Goal: Navigation & Orientation: Find specific page/section

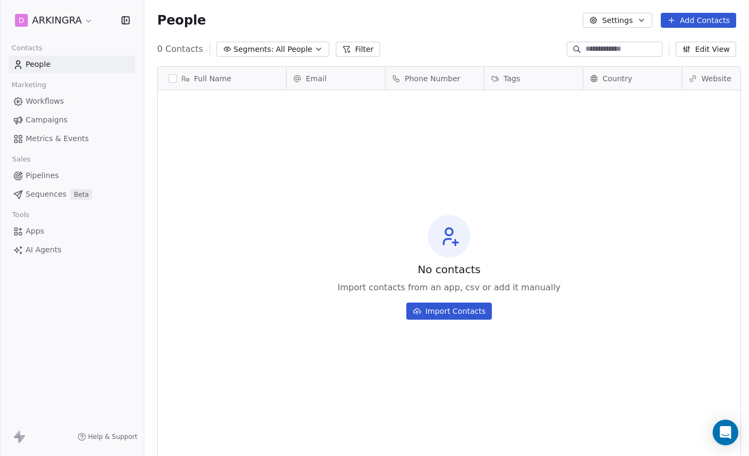
scroll to position [401, 604]
click at [683, 424] on div "Open Intercom Messenger" at bounding box center [725, 432] width 28 height 28
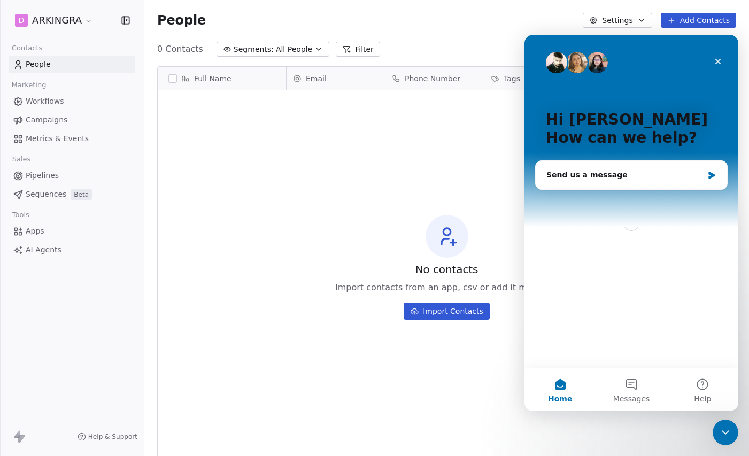
scroll to position [0, 0]
click at [104, 298] on div "D ARKINGRA Contacts People Marketing Workflows Campaigns Metrics & Events Sales…" at bounding box center [72, 228] width 144 height 456
click at [87, 24] on html "D ARKINGRA Contacts People Marketing Workflows Campaigns Metrics & Events Sales…" at bounding box center [374, 228] width 749 height 456
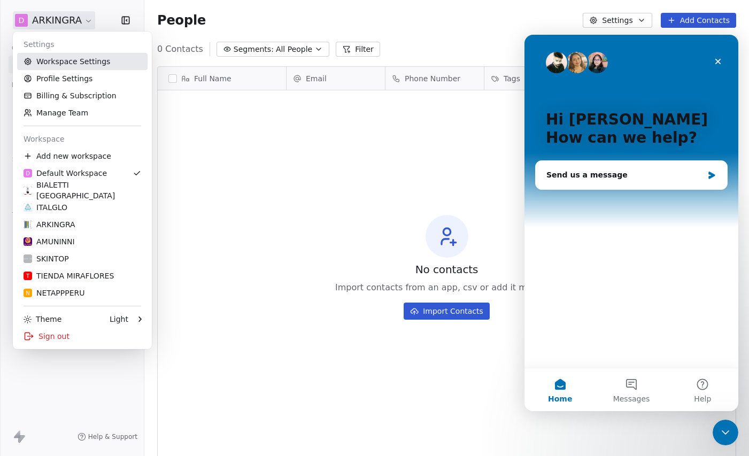
click at [75, 58] on link "Workspace Settings" at bounding box center [82, 61] width 130 height 17
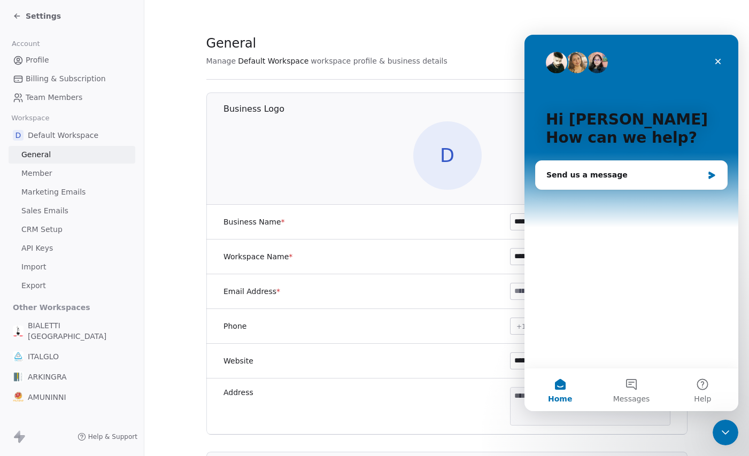
click at [38, 18] on span "Settings" at bounding box center [43, 16] width 35 height 11
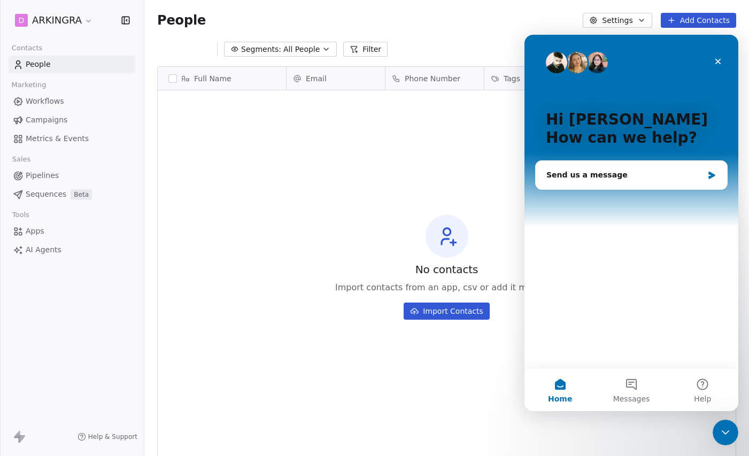
scroll to position [401, 604]
click at [76, 24] on html "D ARKINGRA Contacts People Marketing Workflows Campaigns Metrics & Events Sales…" at bounding box center [374, 228] width 749 height 456
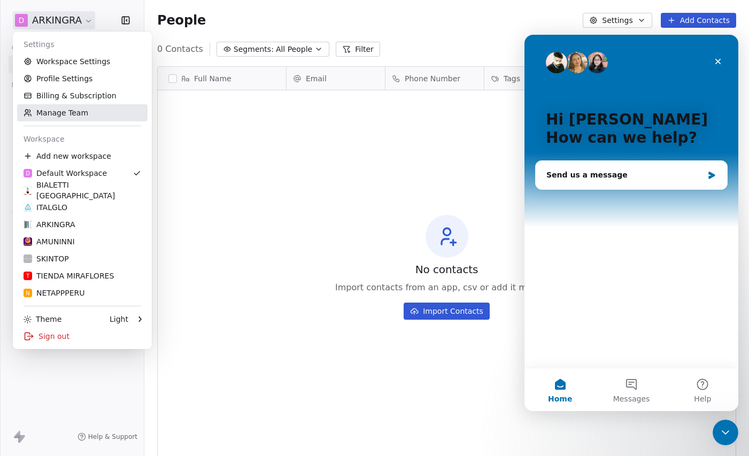
click at [58, 116] on link "Manage Team" at bounding box center [82, 112] width 130 height 17
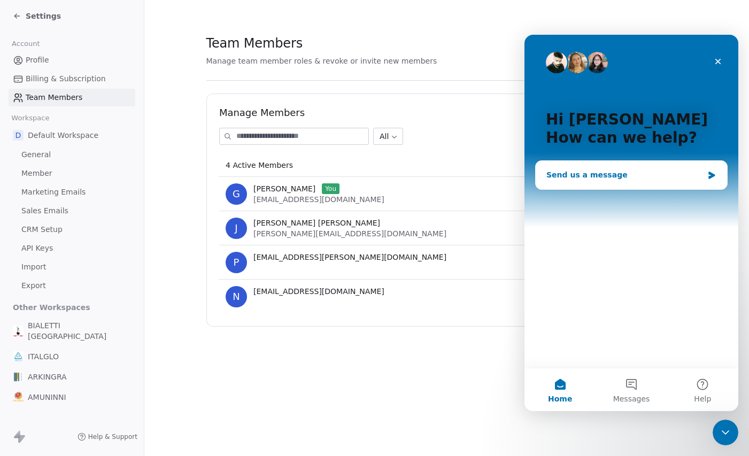
click at [618, 174] on div "Send us a message" at bounding box center [624, 174] width 157 height 11
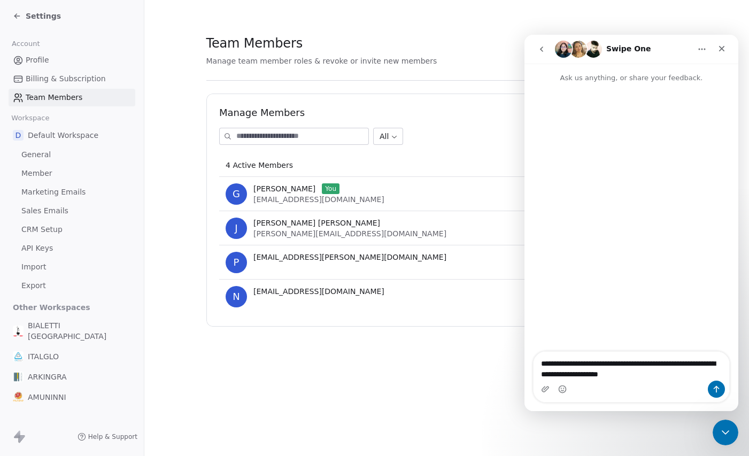
type textarea "**********"
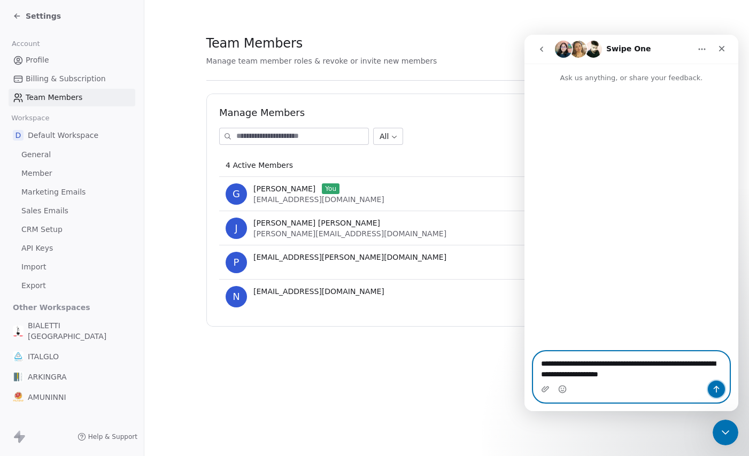
click at [683, 387] on icon "Send a message…" at bounding box center [716, 389] width 9 height 9
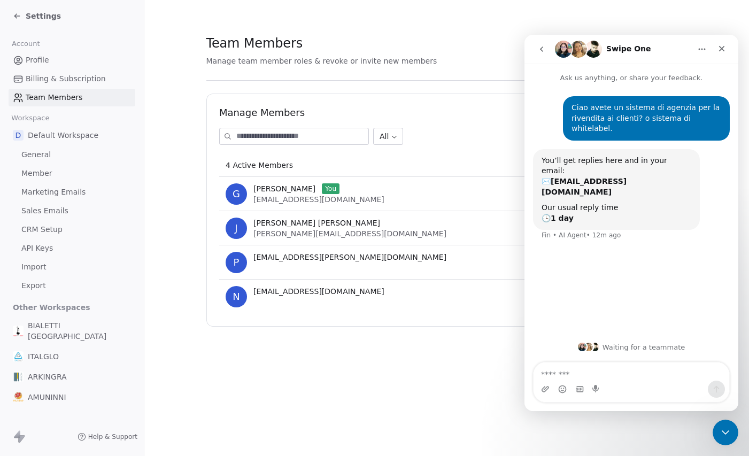
click at [432, 385] on div "Team Members Manage team member roles & revoke or invite new members Manage Mem…" at bounding box center [446, 228] width 604 height 456
click at [683, 45] on icon "Close" at bounding box center [721, 48] width 9 height 9
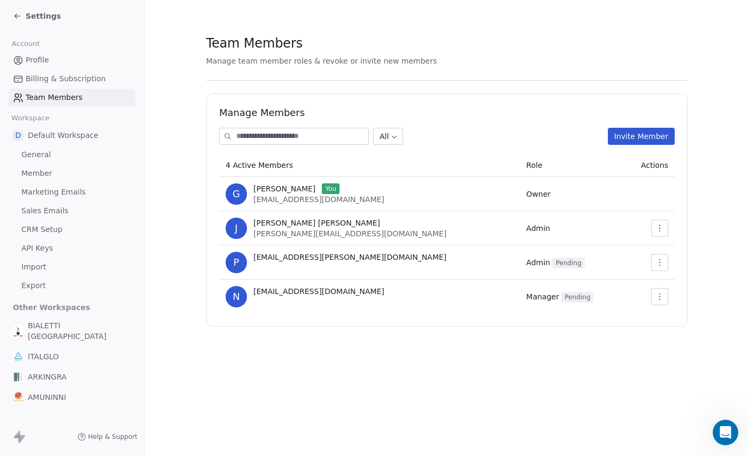
click at [18, 17] on icon at bounding box center [17, 16] width 9 height 9
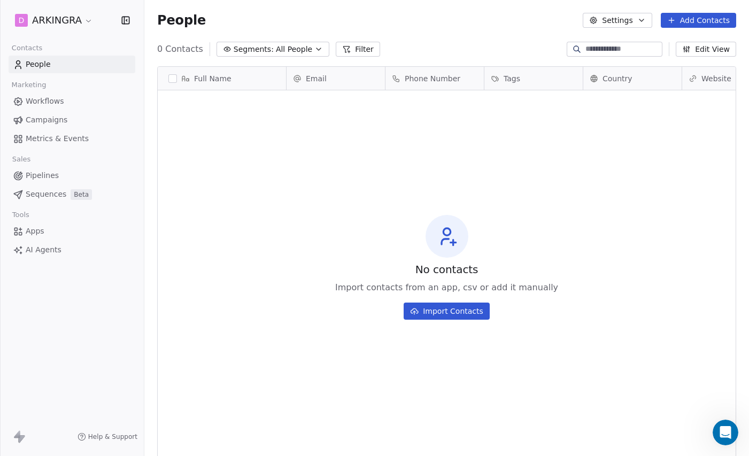
scroll to position [401, 604]
click at [122, 15] on icon "button" at bounding box center [125, 20] width 11 height 11
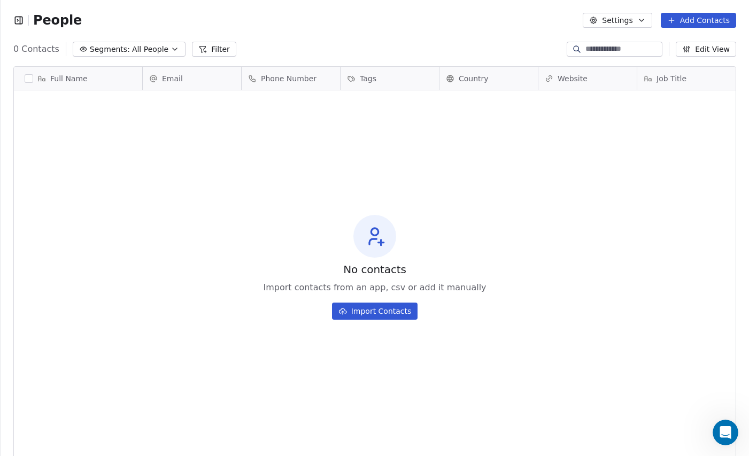
click at [629, 22] on button "Settings" at bounding box center [616, 20] width 69 height 15
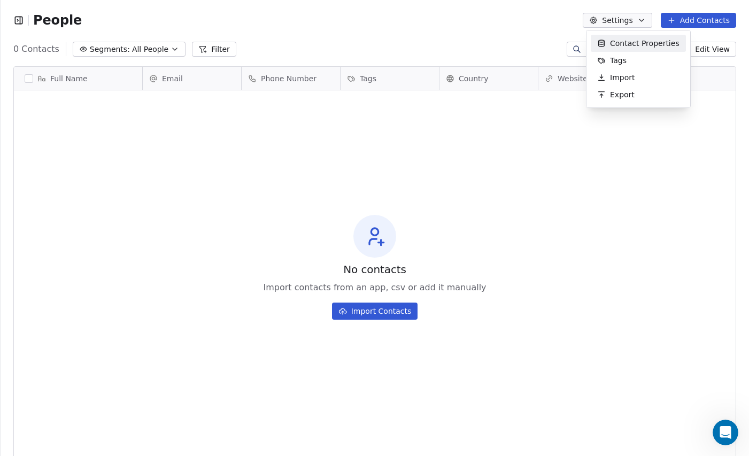
click at [474, 30] on html "People Settings Add Contacts 0 Contacts Segments: All People Filter Edit View T…" at bounding box center [374, 228] width 749 height 456
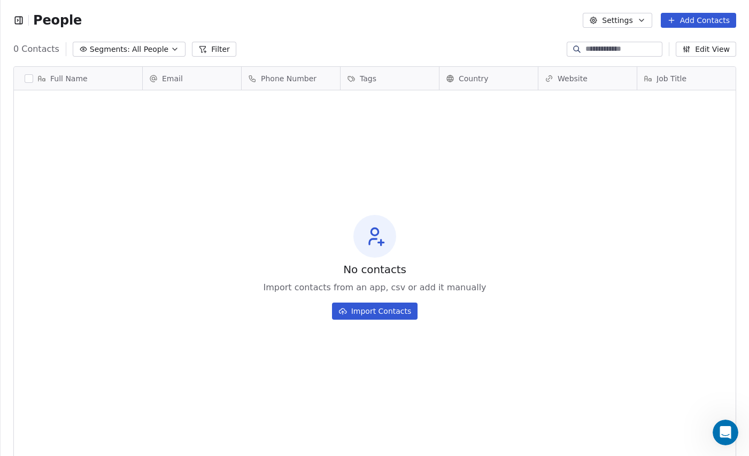
click at [20, 18] on icon "button" at bounding box center [20, 20] width 0 height 7
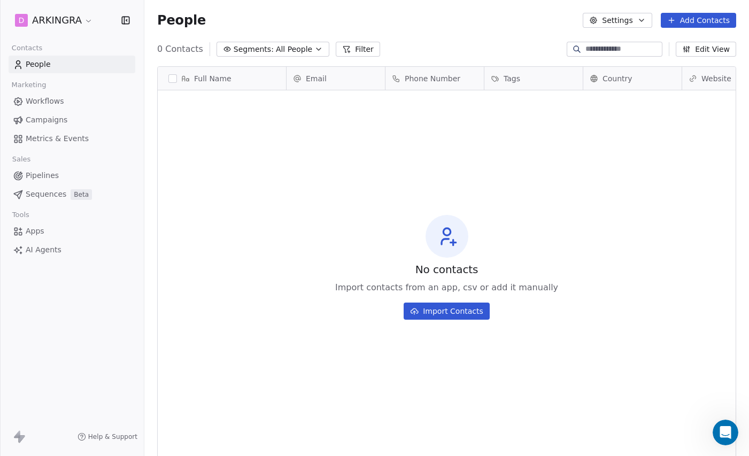
click at [50, 176] on span "Pipelines" at bounding box center [42, 175] width 33 height 11
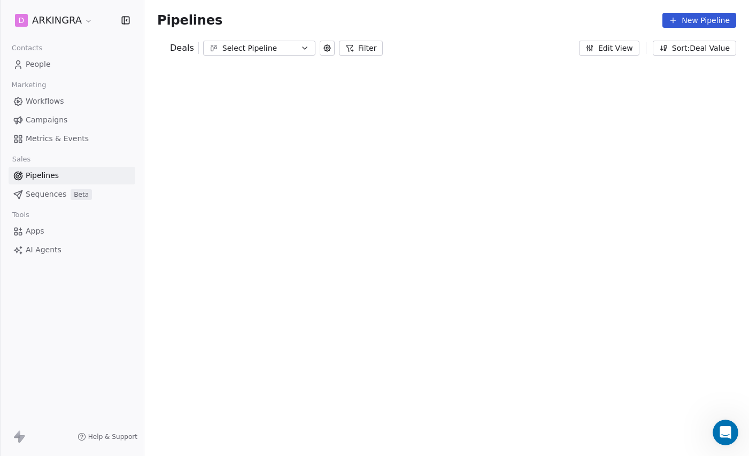
click at [124, 22] on icon "button" at bounding box center [125, 20] width 11 height 11
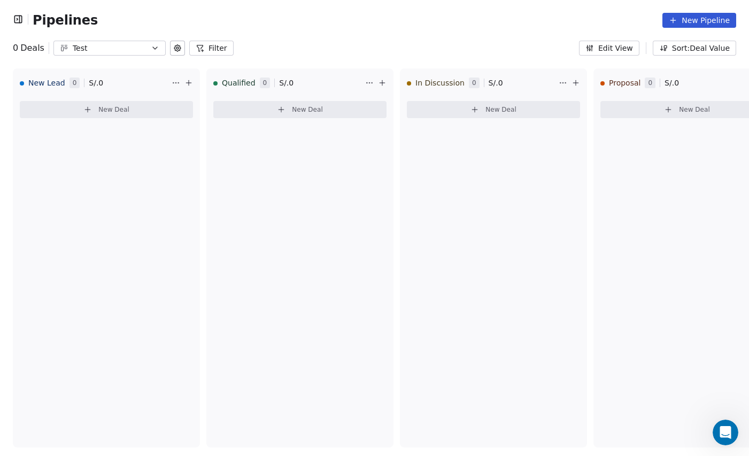
click at [611, 50] on button "Edit View" at bounding box center [609, 48] width 60 height 15
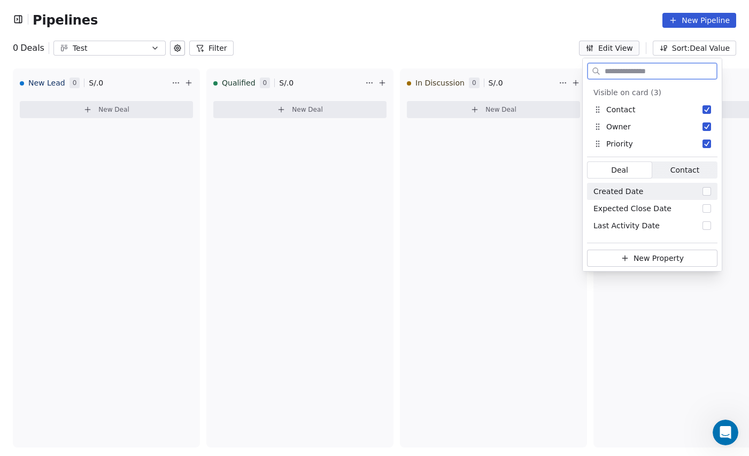
click at [683, 172] on span "Contact" at bounding box center [684, 170] width 29 height 11
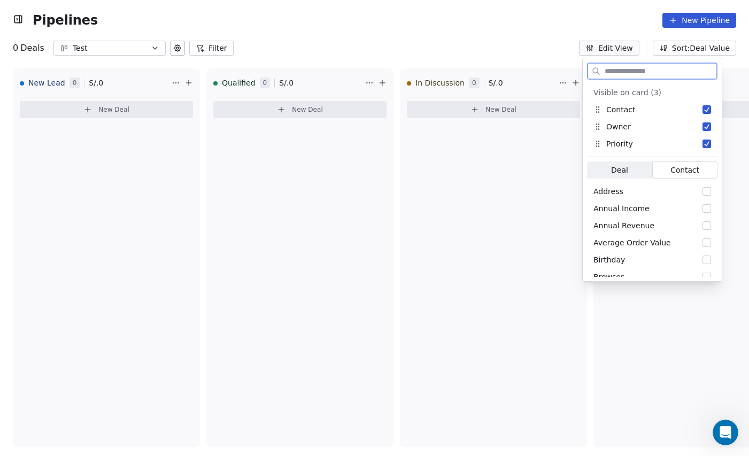
click at [629, 172] on span "Deal Deal" at bounding box center [619, 169] width 65 height 17
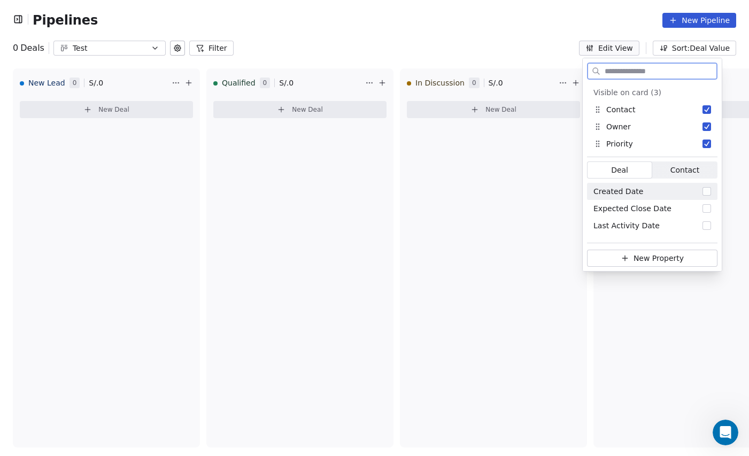
click at [683, 192] on button "Suggestions" at bounding box center [706, 191] width 9 height 9
click at [683, 124] on button "Suggestions" at bounding box center [706, 126] width 9 height 9
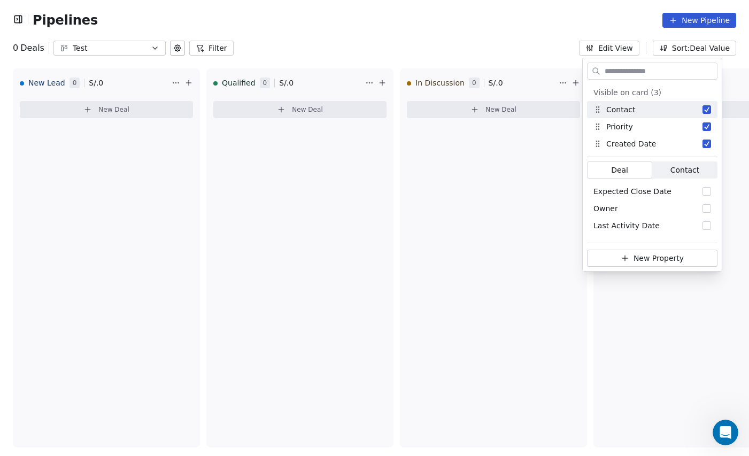
click at [470, 44] on div "0 Deals Test Filter Edit View Sort: Deal Value" at bounding box center [374, 48] width 749 height 15
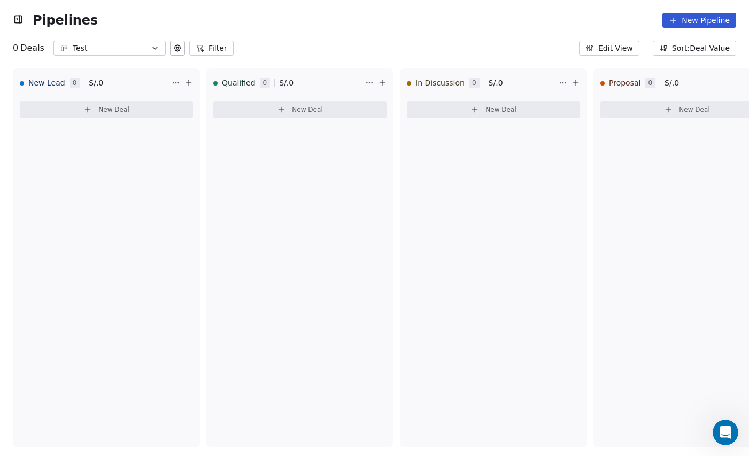
click at [683, 51] on button "Sort: Deal Value" at bounding box center [693, 48] width 83 height 15
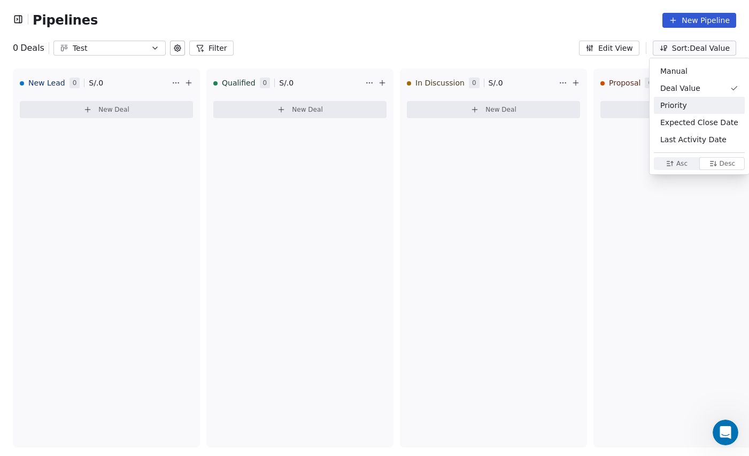
click at [682, 105] on span "Priority" at bounding box center [673, 105] width 27 height 11
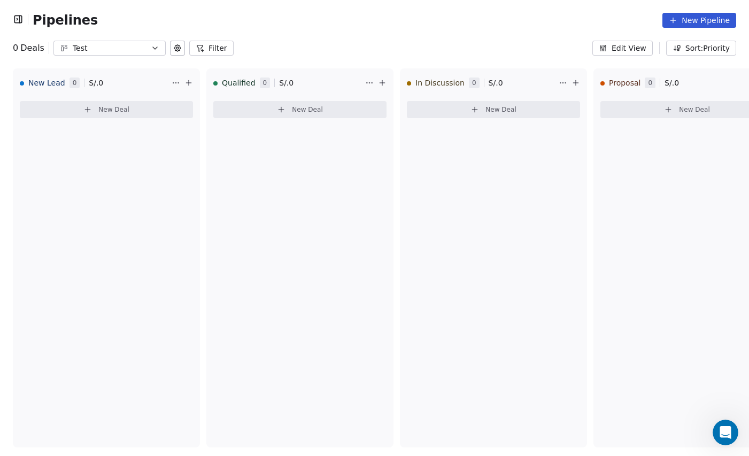
click at [177, 48] on icon at bounding box center [177, 48] width 9 height 9
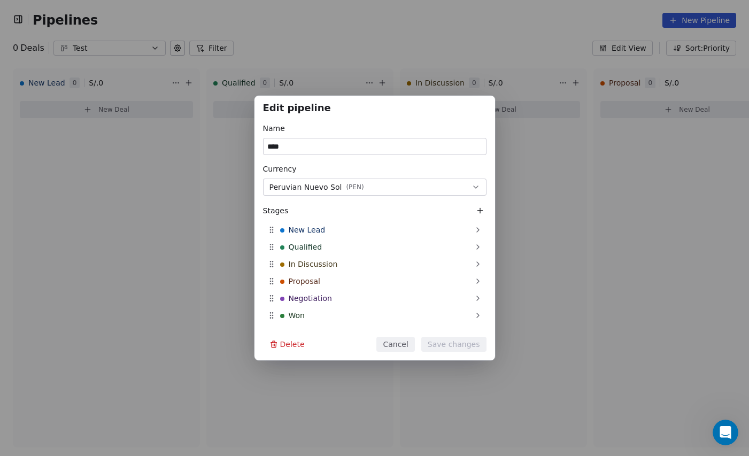
click at [333, 44] on div "Edit pipeline Name **** Currency Peruvian Nuevo Sol ( PEN ) Stages New Lead Qua…" at bounding box center [374, 228] width 749 height 456
click at [350, 45] on div "Edit pipeline Name **** Currency Peruvian Nuevo Sol ( PEN ) Stages New Lead Qua…" at bounding box center [374, 228] width 749 height 456
click at [398, 343] on button "Cancel" at bounding box center [395, 344] width 38 height 15
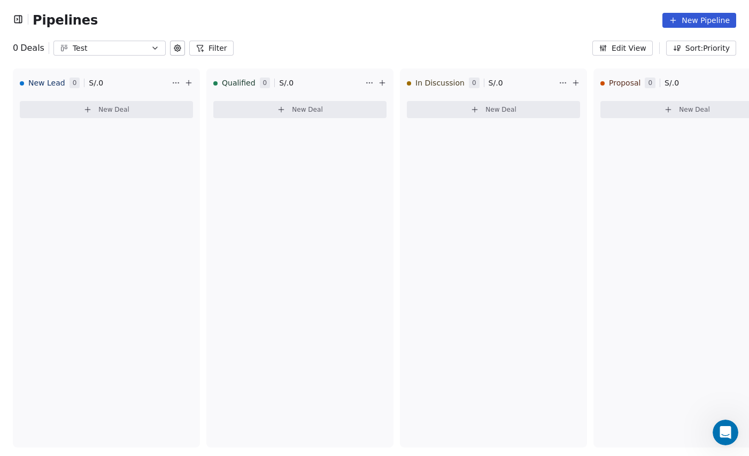
click at [366, 38] on div "Pipelines New Pipeline" at bounding box center [374, 20] width 749 height 41
click at [214, 45] on button "Filter" at bounding box center [211, 48] width 44 height 15
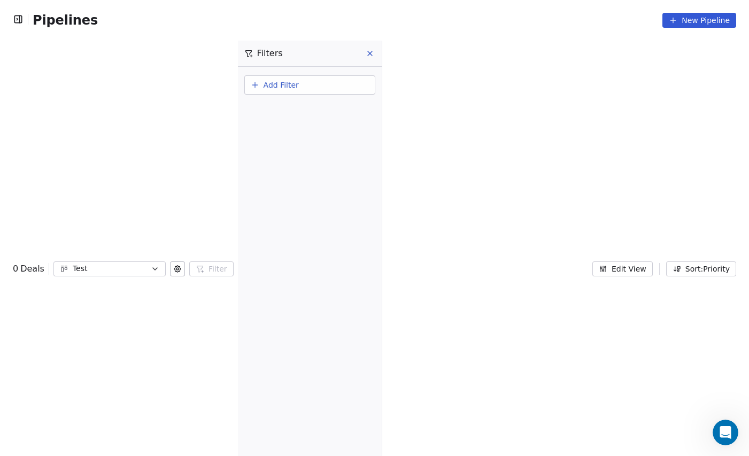
click at [369, 55] on icon at bounding box center [370, 53] width 4 height 4
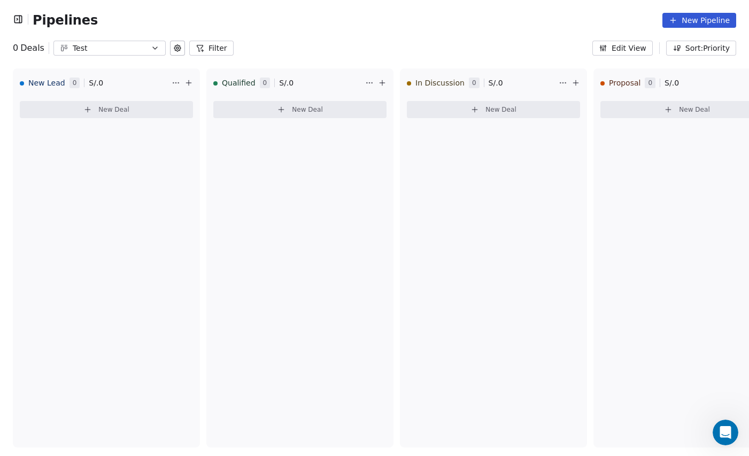
click at [21, 20] on icon "button" at bounding box center [17, 18] width 7 height 7
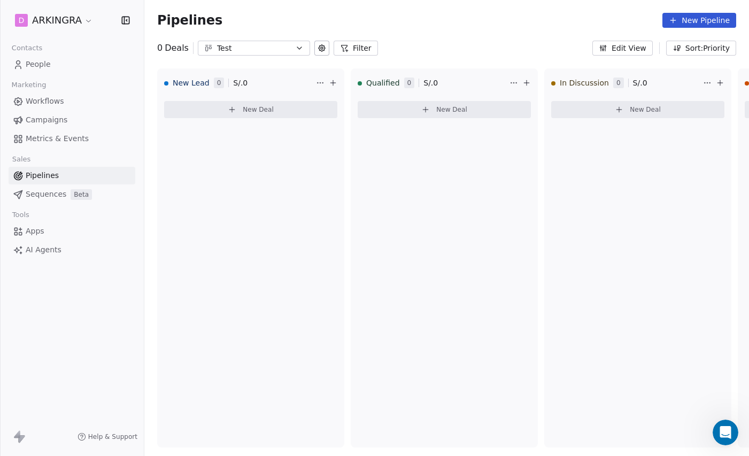
click at [34, 63] on span "People" at bounding box center [38, 64] width 25 height 11
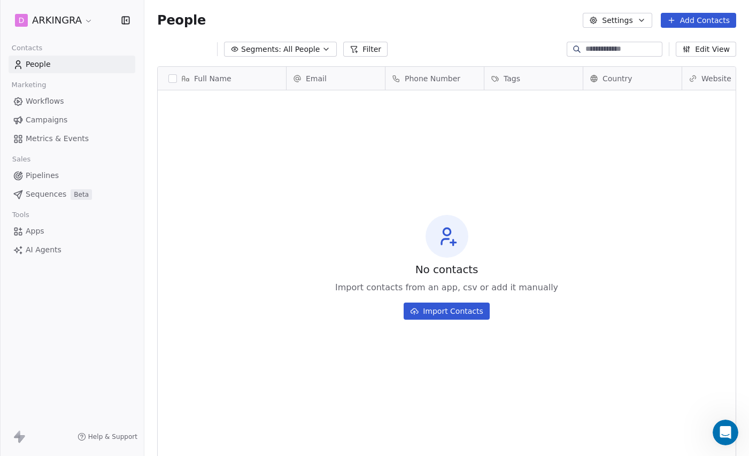
scroll to position [401, 604]
click at [38, 173] on span "Pipelines" at bounding box center [42, 175] width 33 height 11
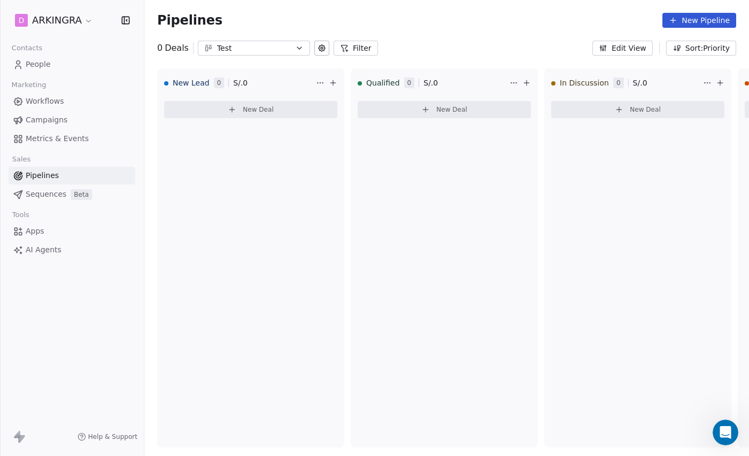
click at [37, 65] on span "People" at bounding box center [38, 64] width 25 height 11
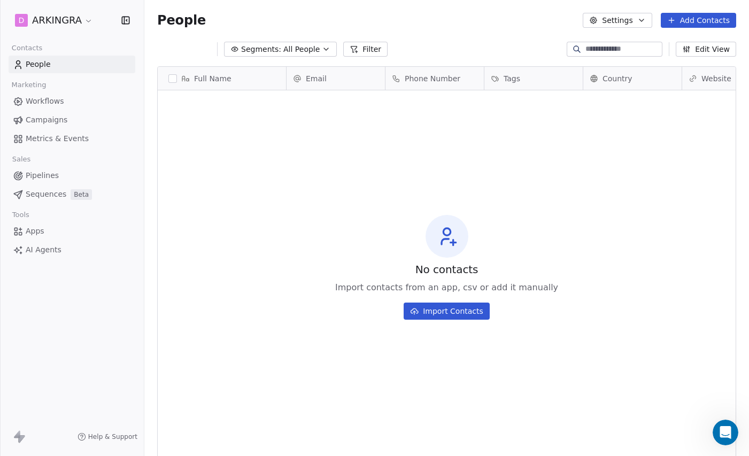
scroll to position [401, 604]
click at [314, 48] on icon "button" at bounding box center [318, 49] width 9 height 9
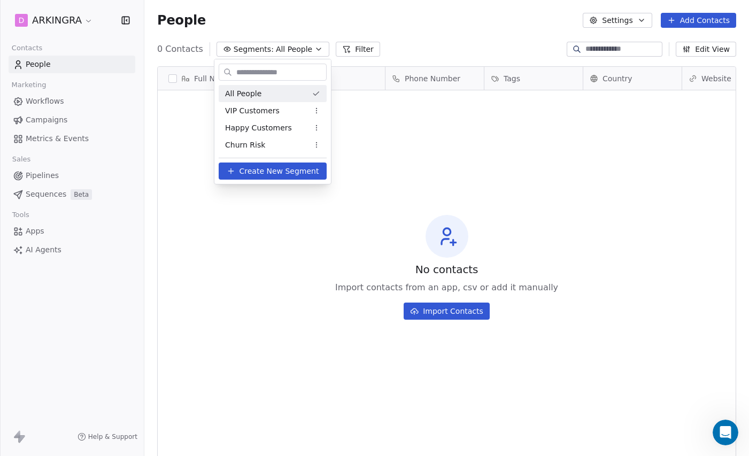
click at [433, 22] on html "D ARKINGRA Contacts People Marketing Workflows Campaigns Metrics & Events Sales…" at bounding box center [374, 228] width 749 height 456
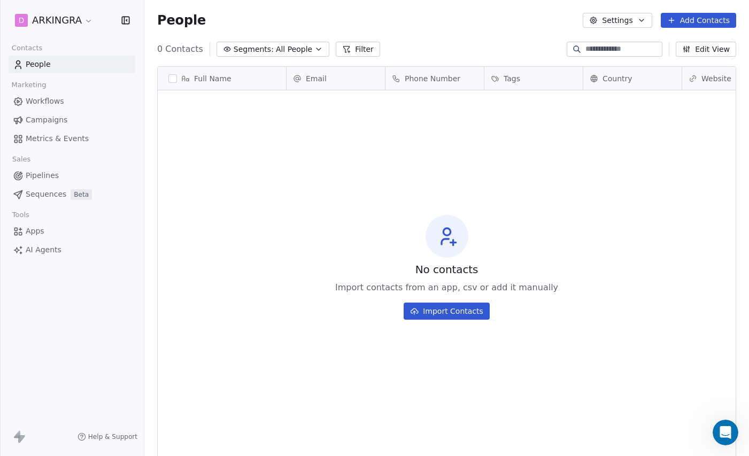
click at [122, 23] on icon "button" at bounding box center [125, 20] width 7 height 7
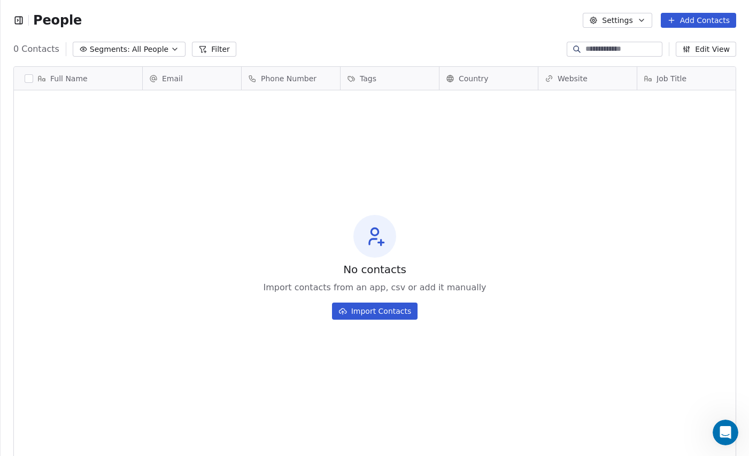
scroll to position [1, 1]
